Goal: Information Seeking & Learning: Learn about a topic

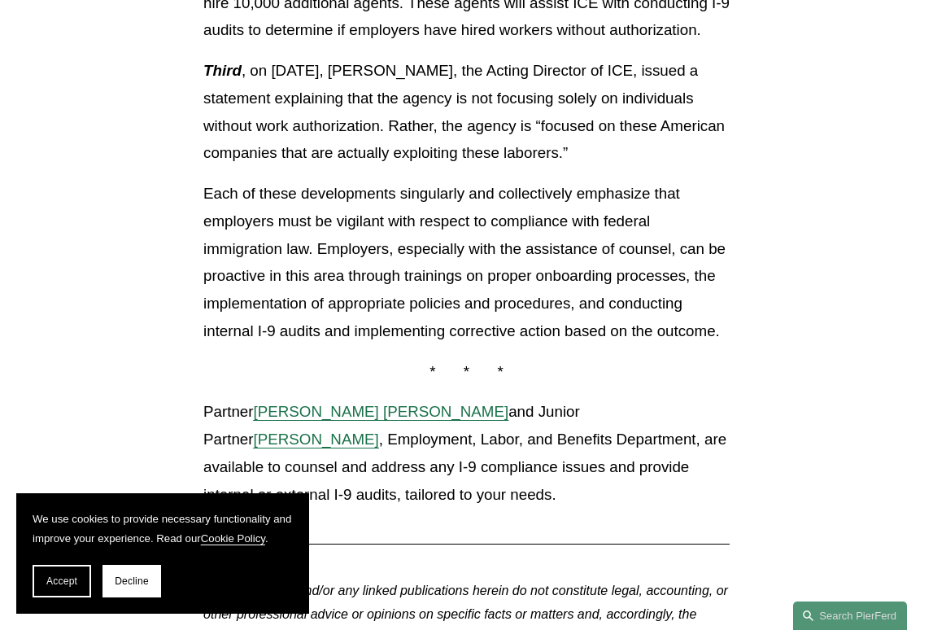
scroll to position [1953, 0]
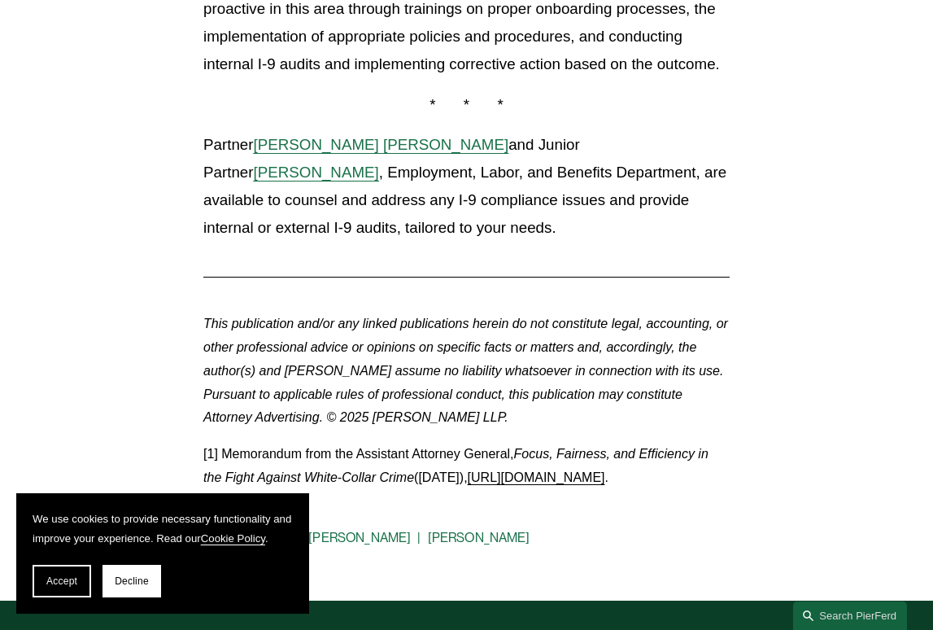
click at [373, 141] on span "[PERSON_NAME] [PERSON_NAME]" at bounding box center [382, 144] width 256 height 17
click at [379, 164] on span "[PERSON_NAME]" at bounding box center [316, 172] width 125 height 17
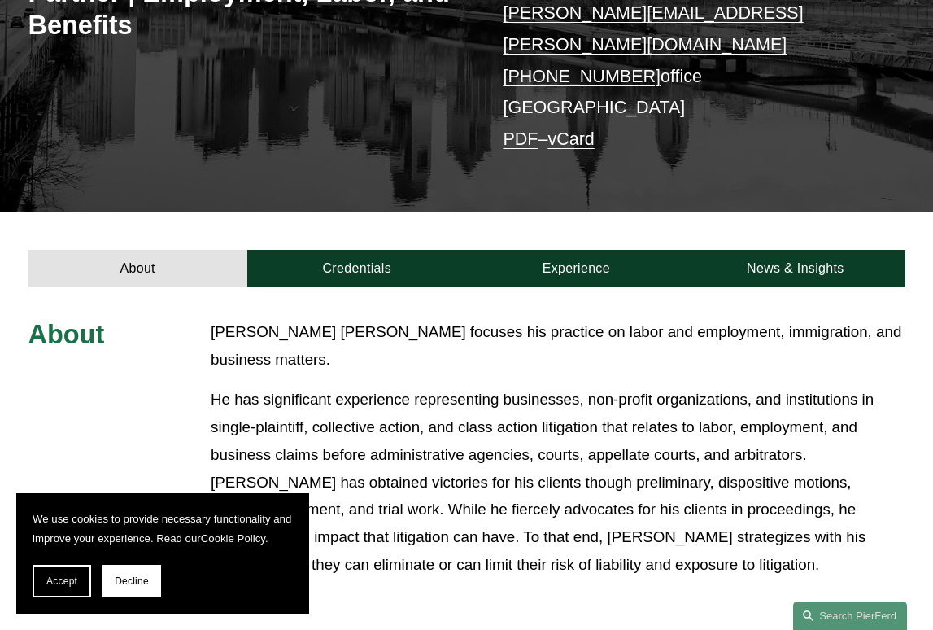
scroll to position [407, 0]
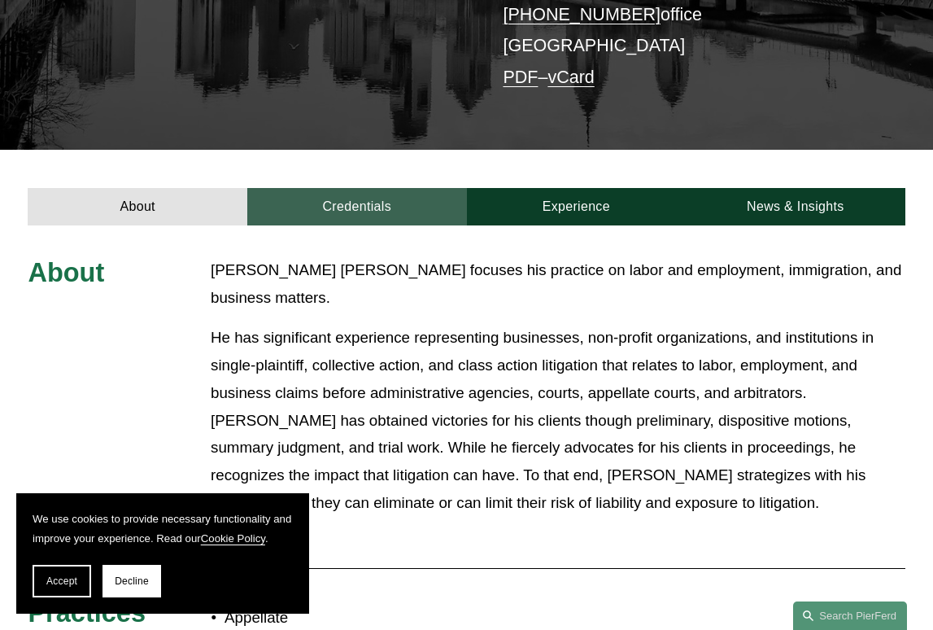
click at [377, 188] on link "Credentials" at bounding box center [357, 206] width 220 height 37
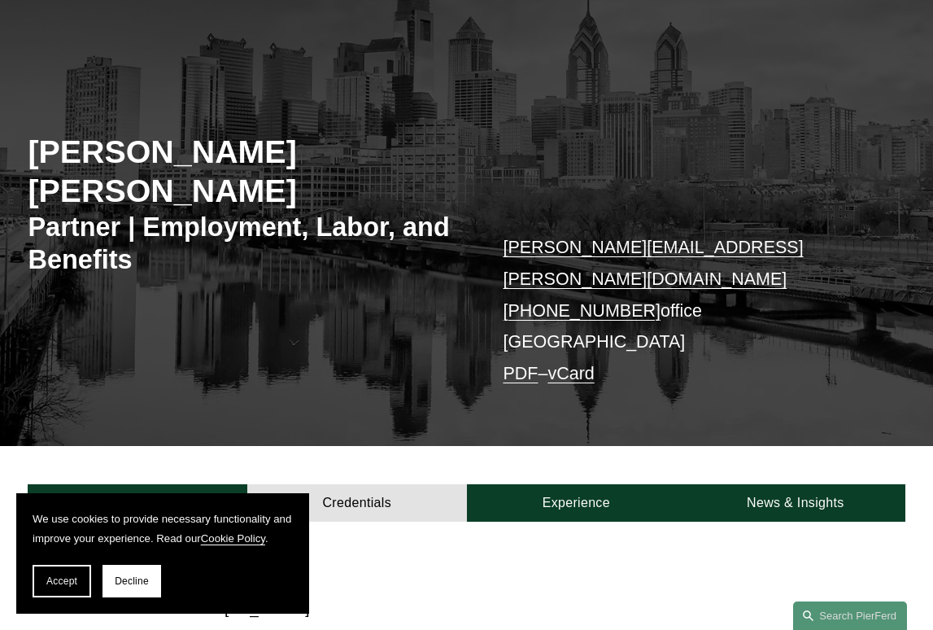
scroll to position [0, 0]
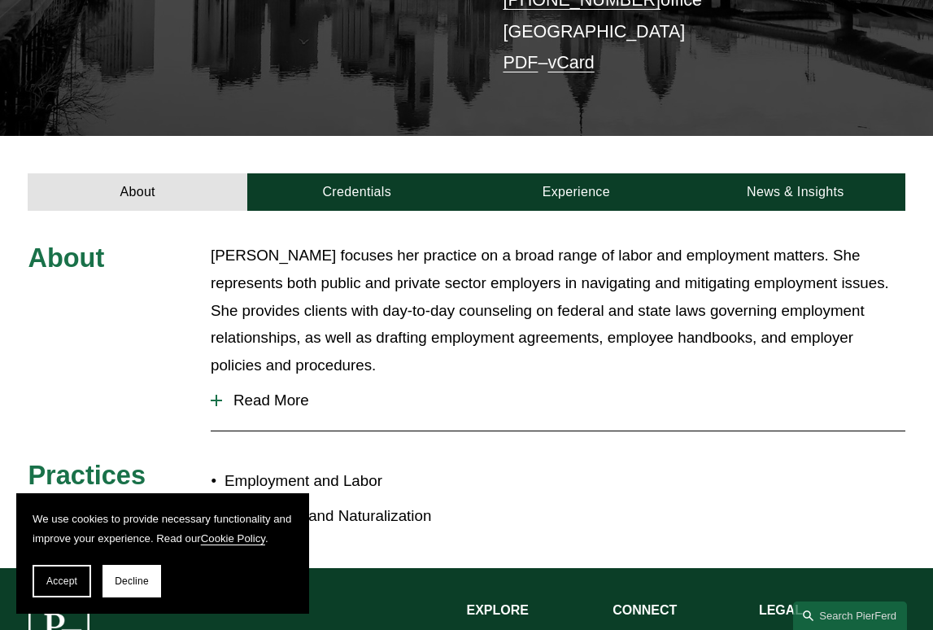
scroll to position [378, 0]
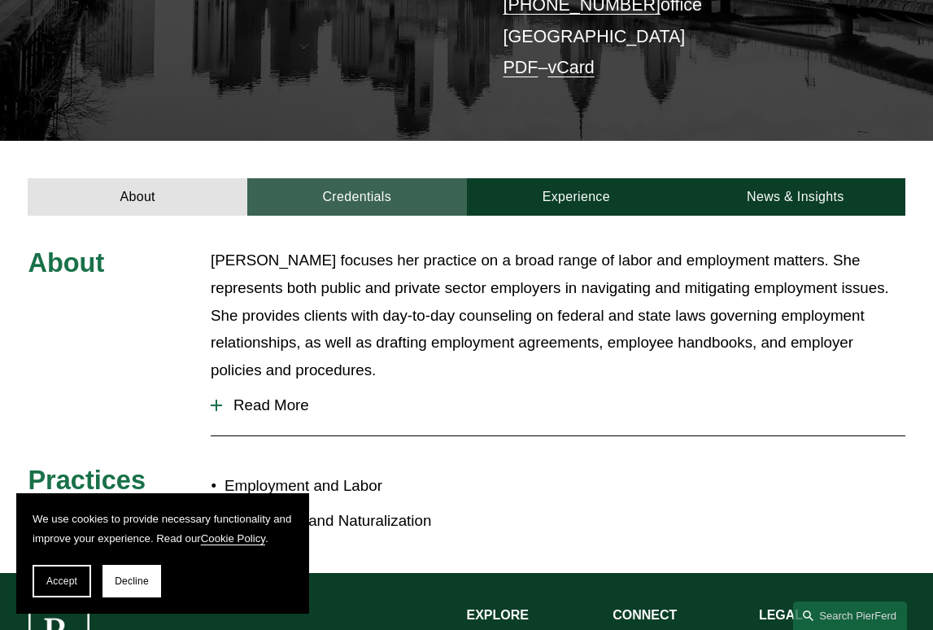
click at [394, 178] on link "Credentials" at bounding box center [357, 196] width 220 height 37
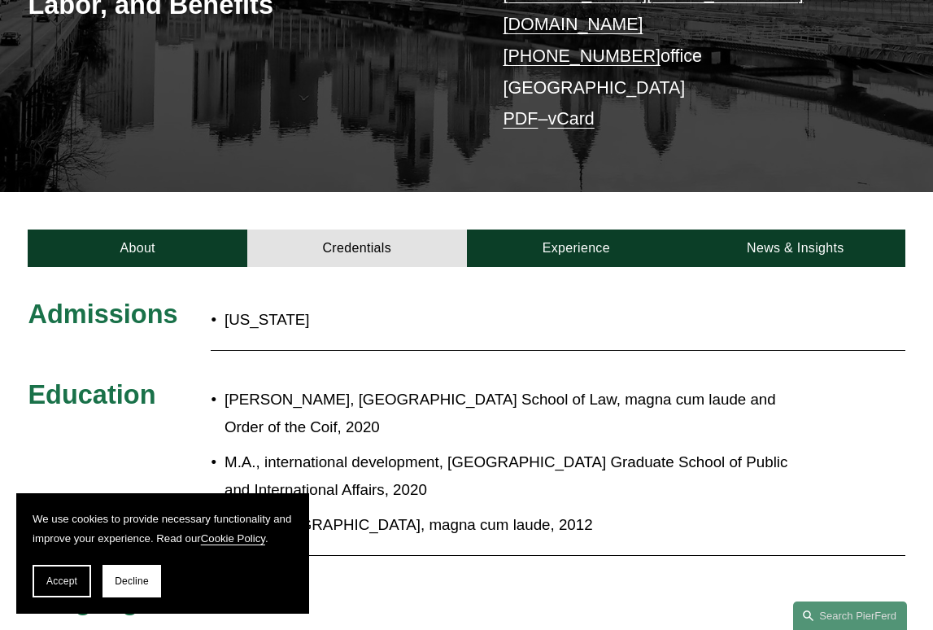
scroll to position [0, 0]
